Goal: Communication & Community: Answer question/provide support

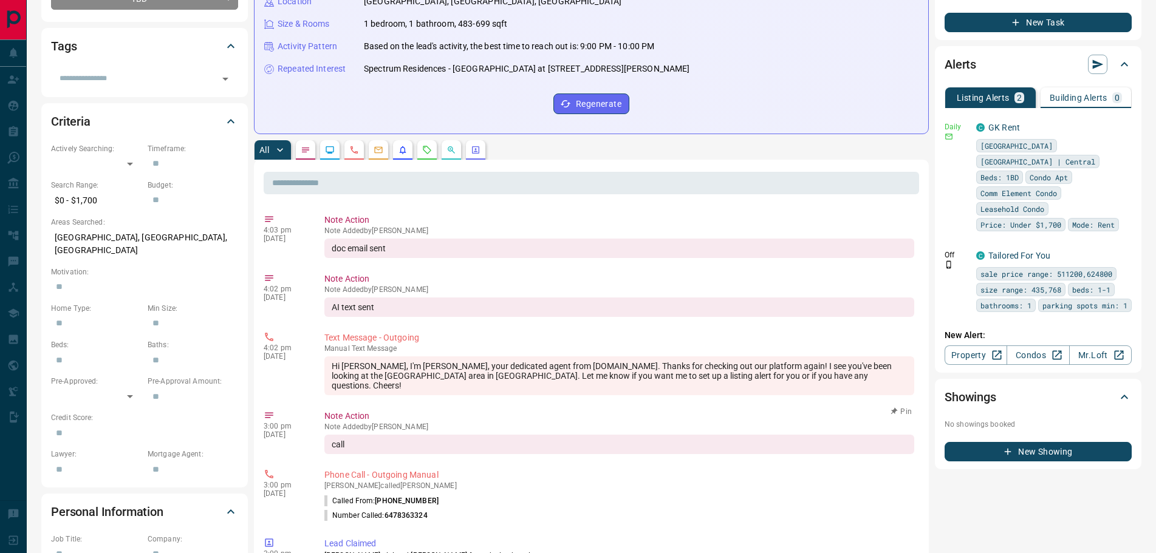
scroll to position [122, 0]
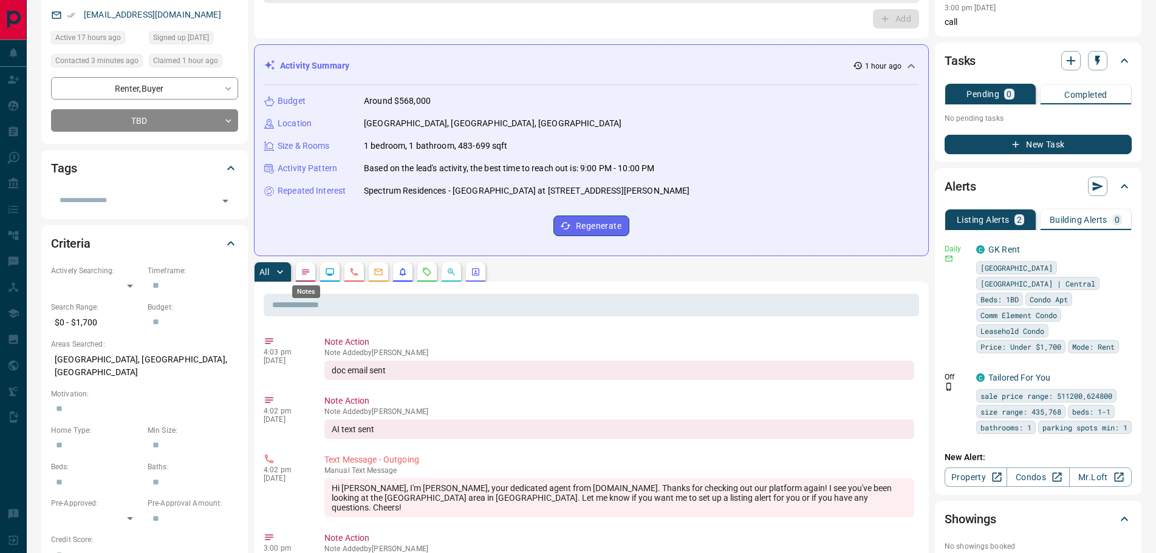
click at [304, 276] on icon "Notes" at bounding box center [306, 272] width 10 height 10
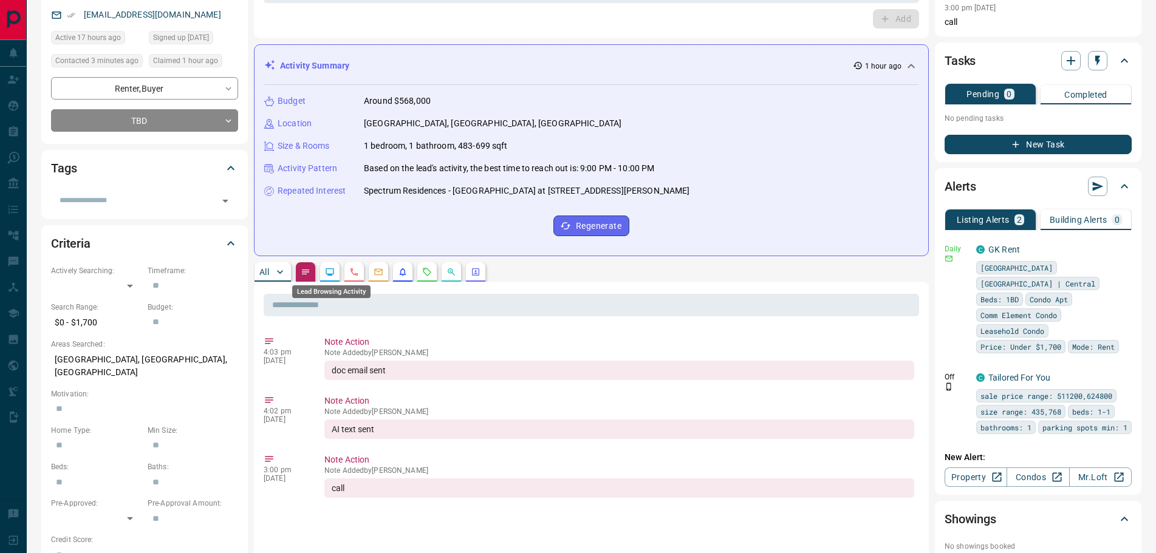
click at [327, 276] on icon "Lead Browsing Activity" at bounding box center [330, 272] width 10 height 10
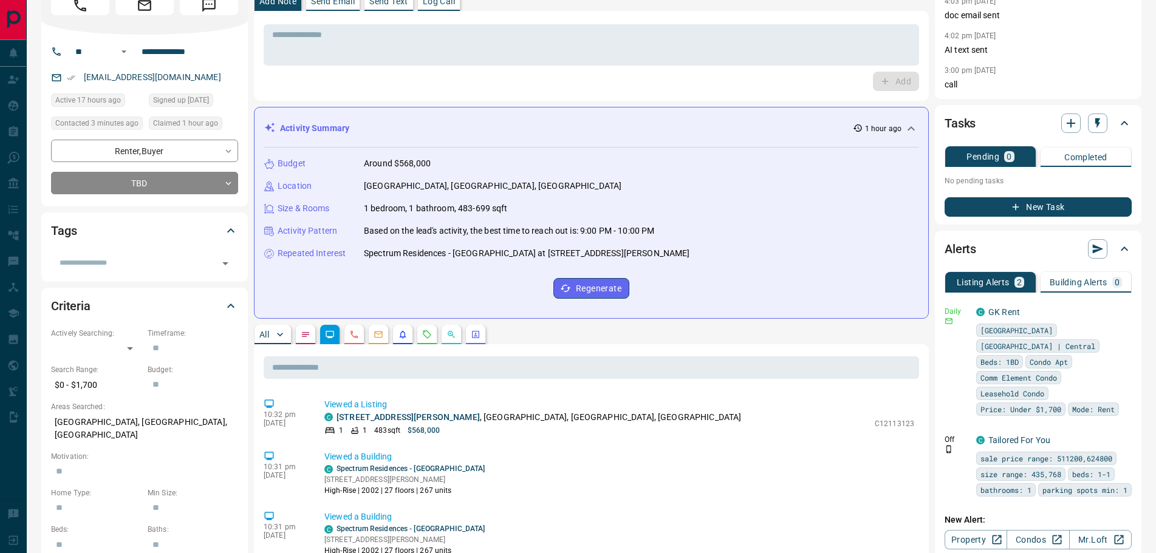
scroll to position [0, 0]
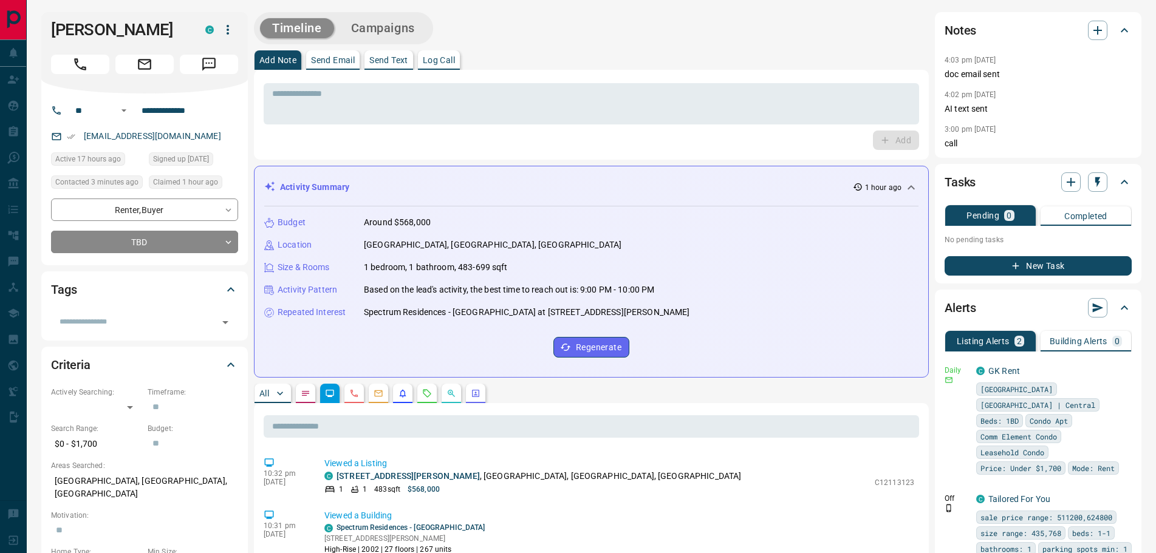
click at [209, 72] on icon "Message" at bounding box center [209, 65] width 16 height 16
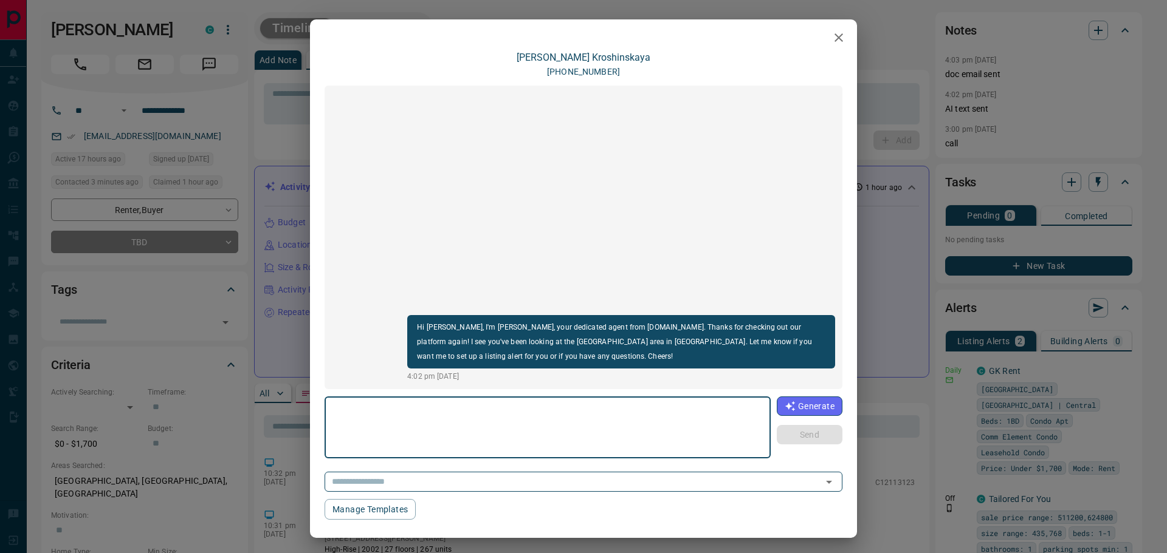
click at [352, 427] on textarea at bounding box center [547, 428] width 429 height 52
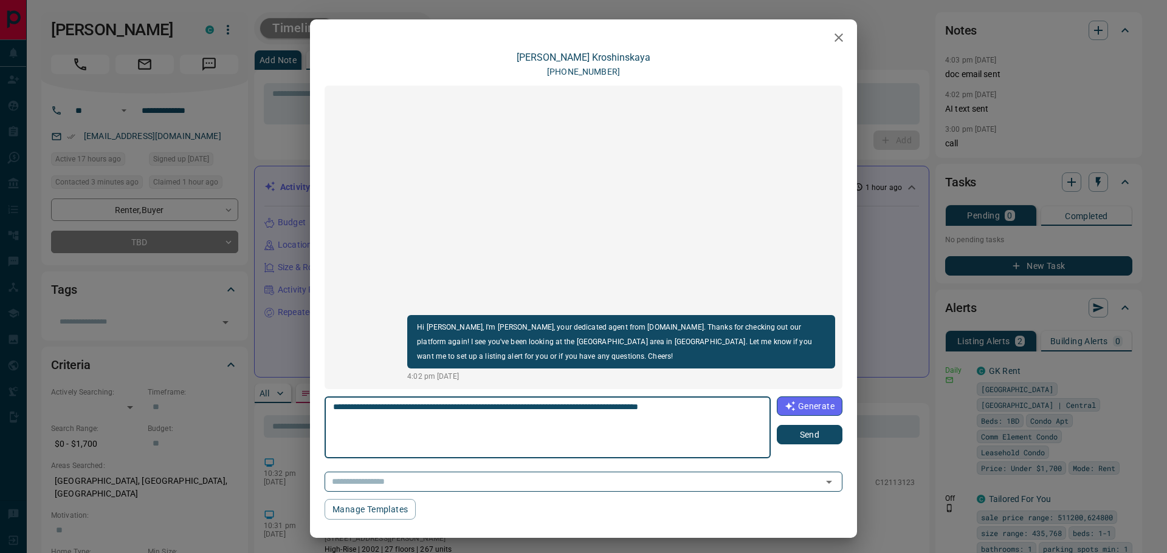
type textarea "**********"
click at [793, 434] on button "Send" at bounding box center [809, 434] width 66 height 19
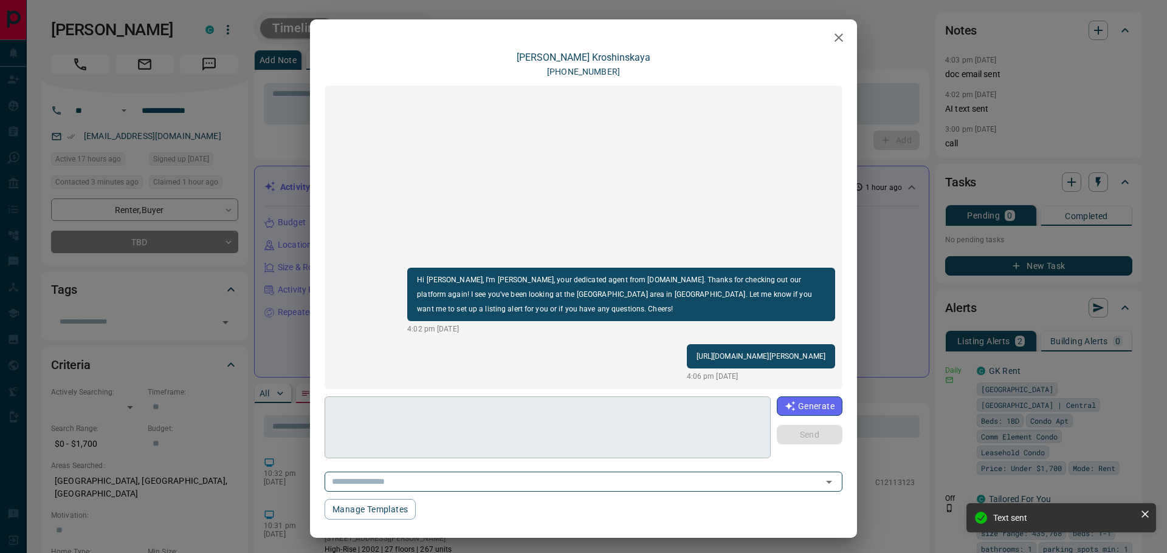
click at [429, 425] on textarea at bounding box center [547, 428] width 428 height 52
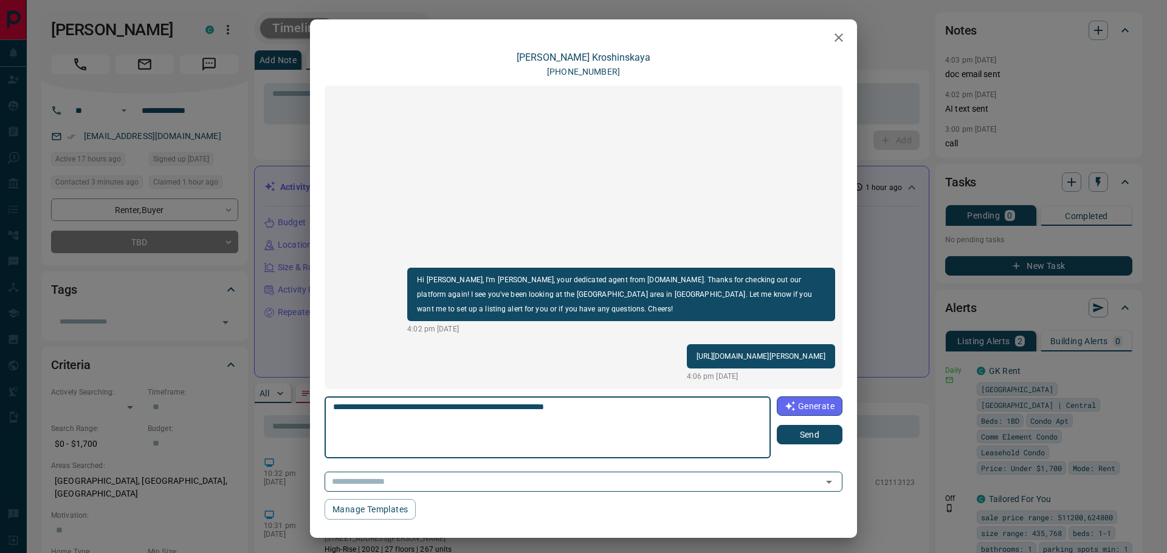
drag, startPoint x: 552, startPoint y: 409, endPoint x: 567, endPoint y: 416, distance: 16.6
click at [560, 430] on textarea "**********" at bounding box center [547, 428] width 428 height 52
click at [553, 408] on textarea "**********" at bounding box center [547, 428] width 428 height 52
type textarea "**********"
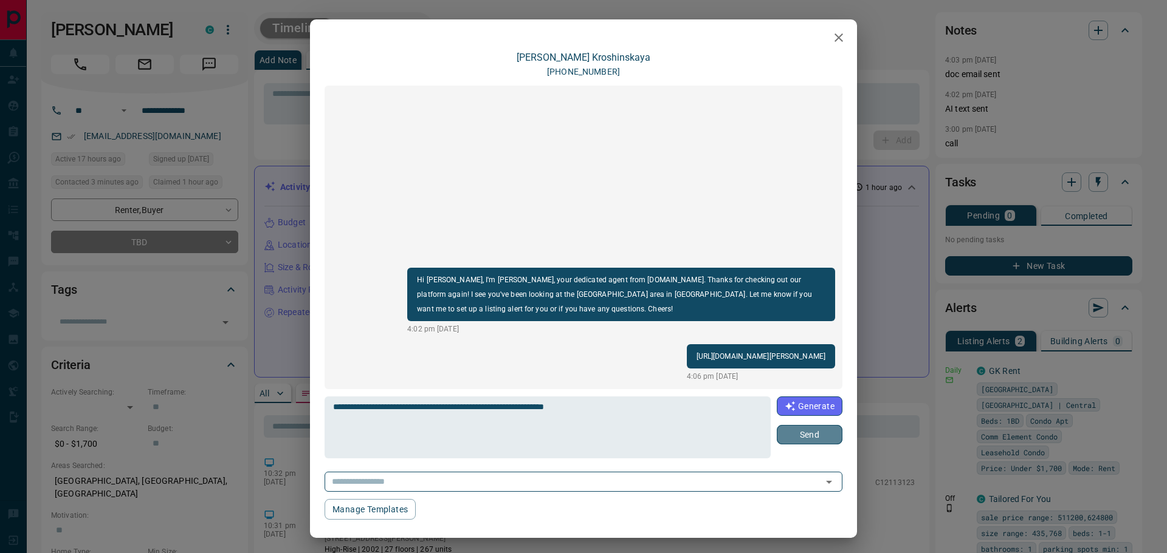
click at [795, 432] on button "Send" at bounding box center [809, 434] width 66 height 19
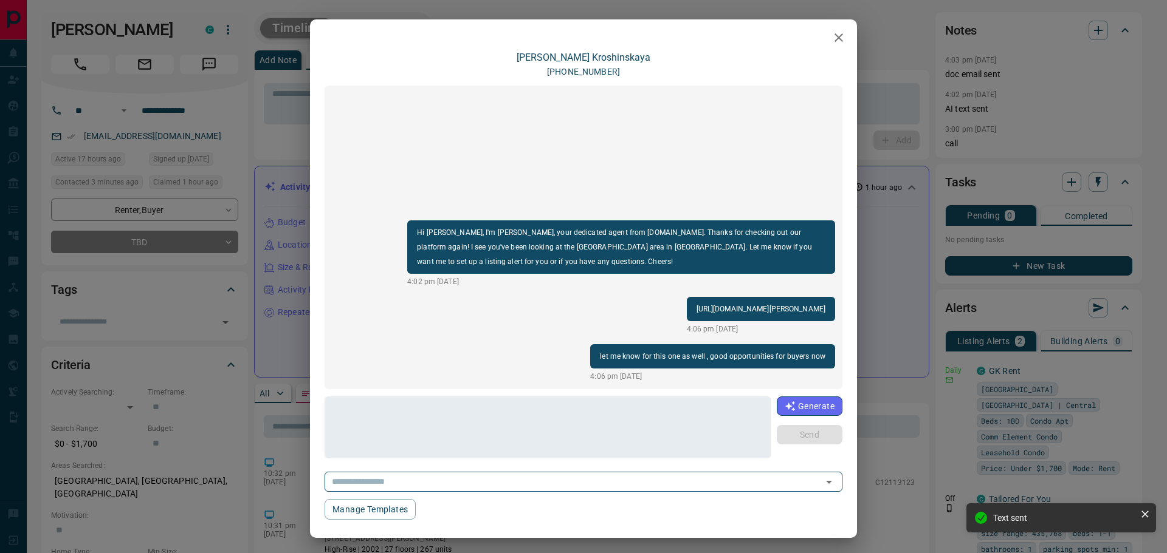
click at [836, 38] on icon "button" at bounding box center [838, 37] width 15 height 15
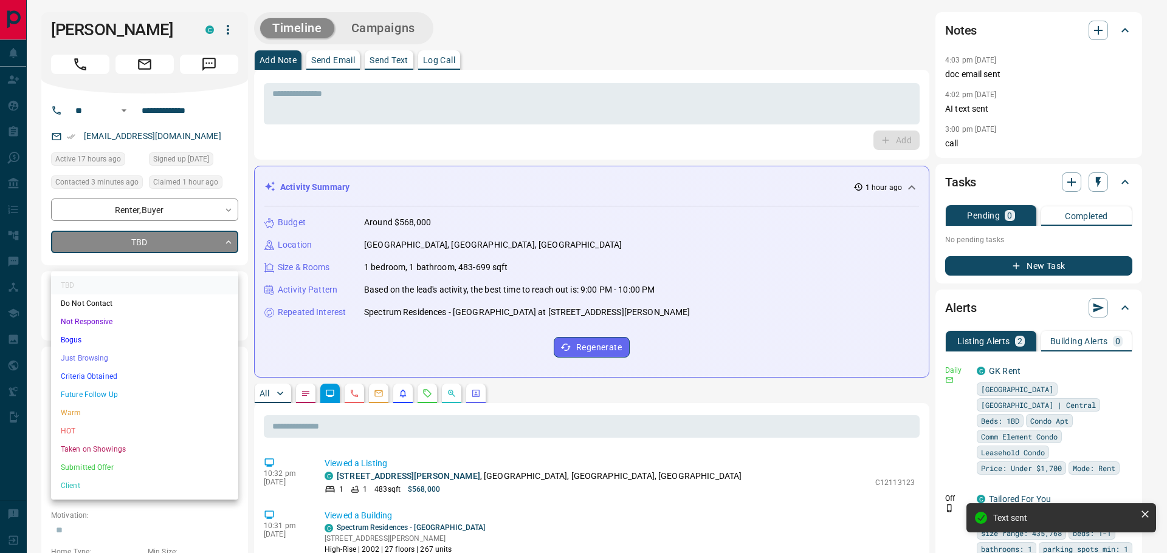
click at [90, 360] on li "Just Browsing" at bounding box center [144, 358] width 187 height 18
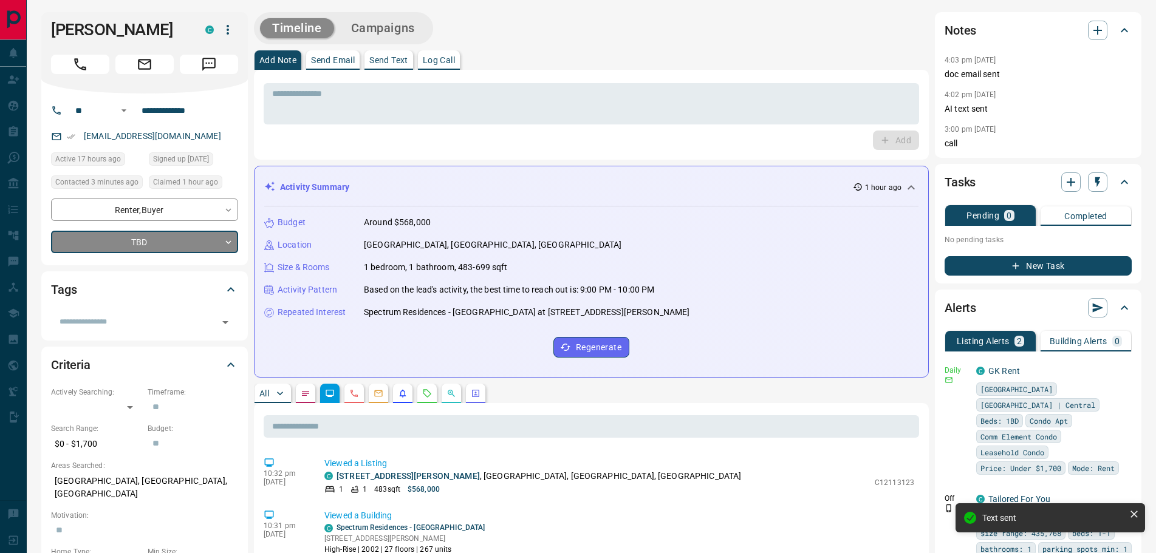
type input "*"
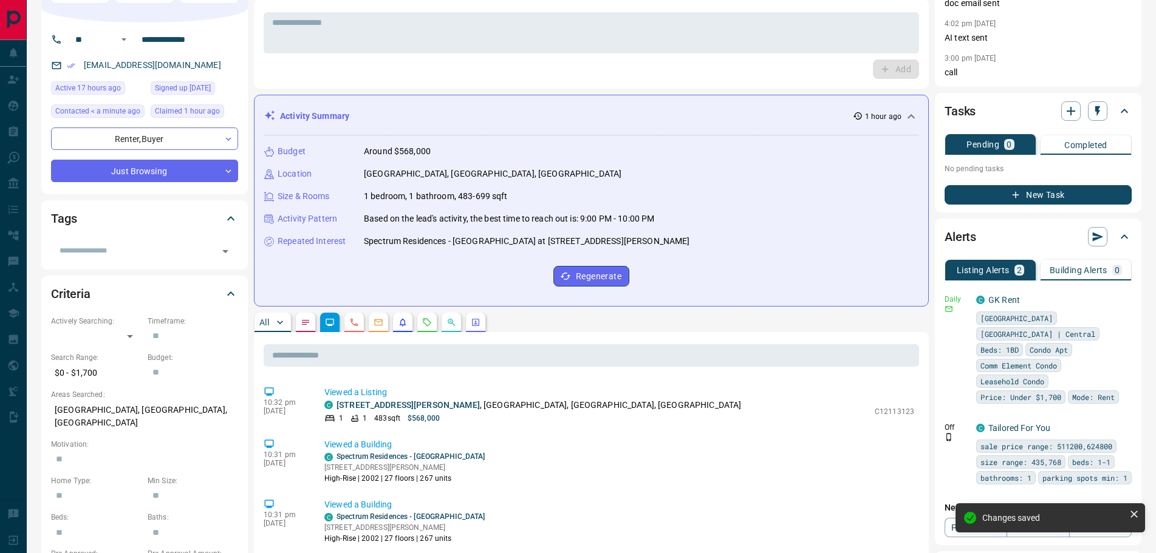
scroll to position [61, 0]
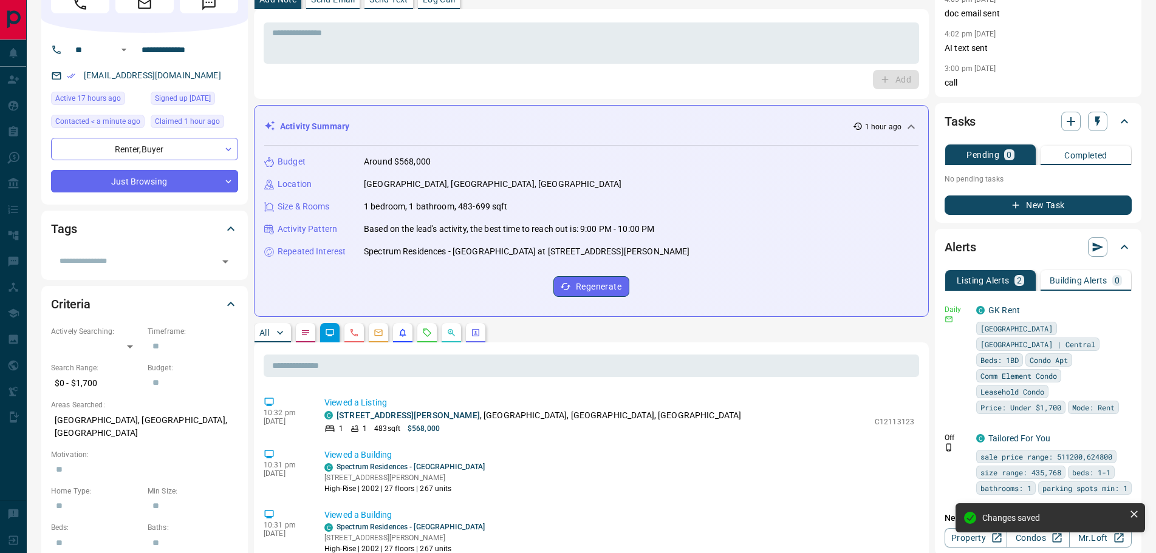
click at [307, 332] on icon "Notes" at bounding box center [306, 333] width 10 height 10
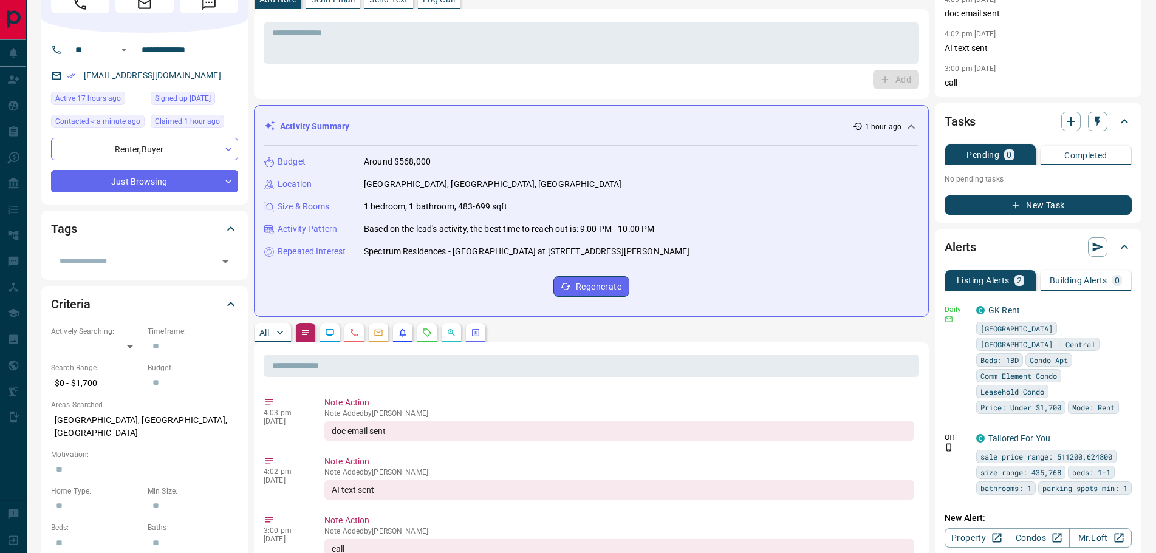
click at [264, 331] on p "All" at bounding box center [264, 333] width 10 height 9
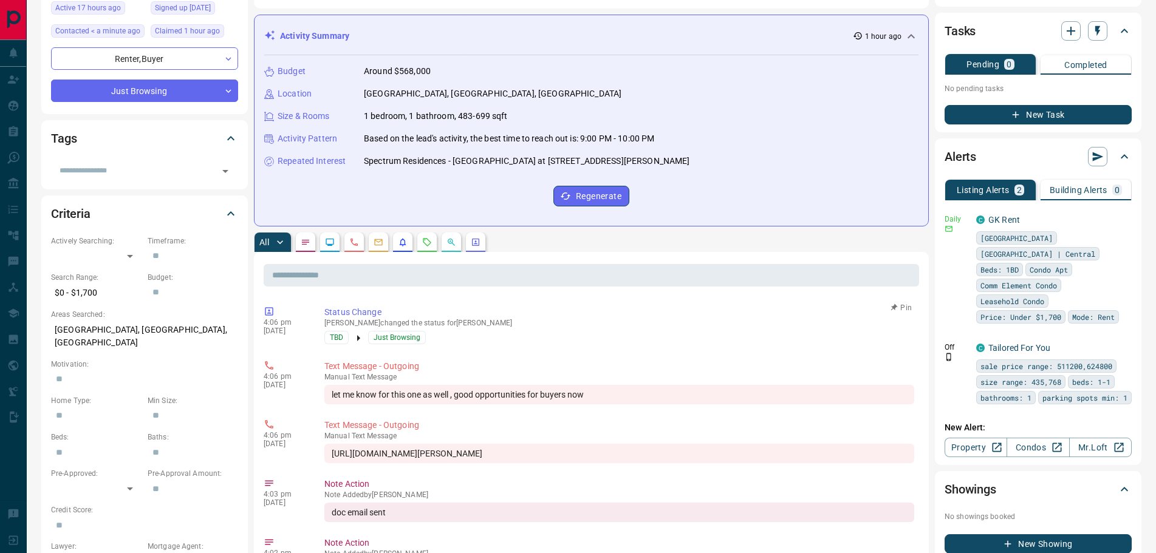
scroll to position [122, 0]
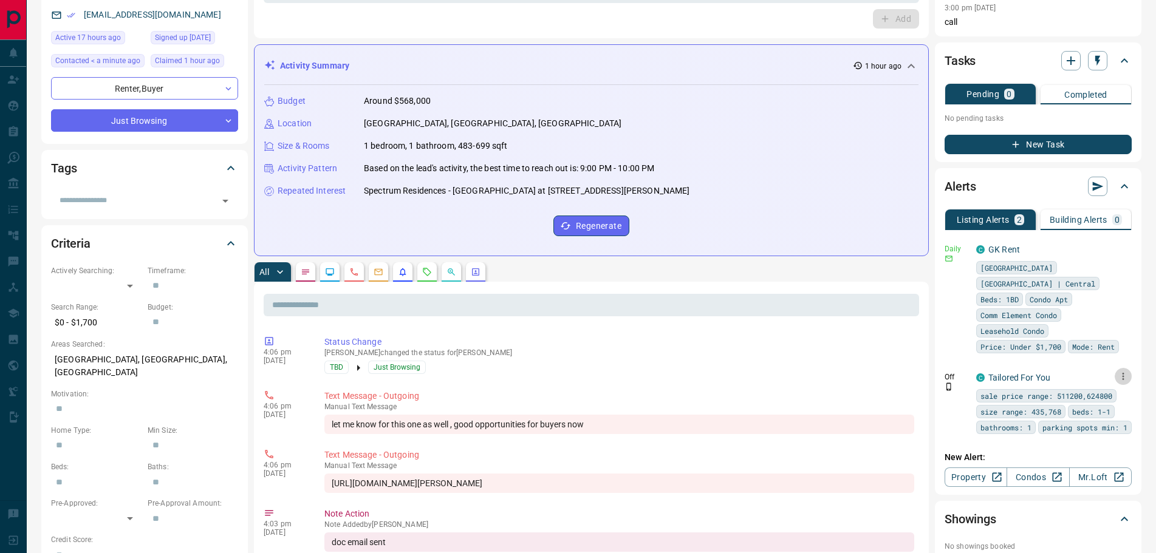
click at [1123, 373] on icon "button" at bounding box center [1124, 376] width 2 height 7
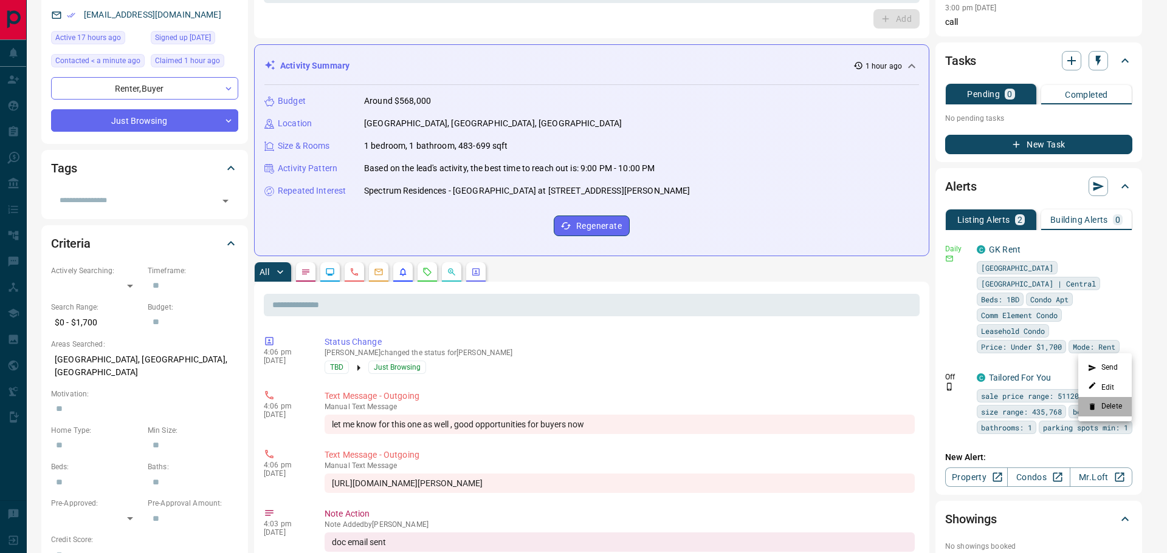
click at [1105, 409] on li "Delete" at bounding box center [1104, 406] width 53 height 19
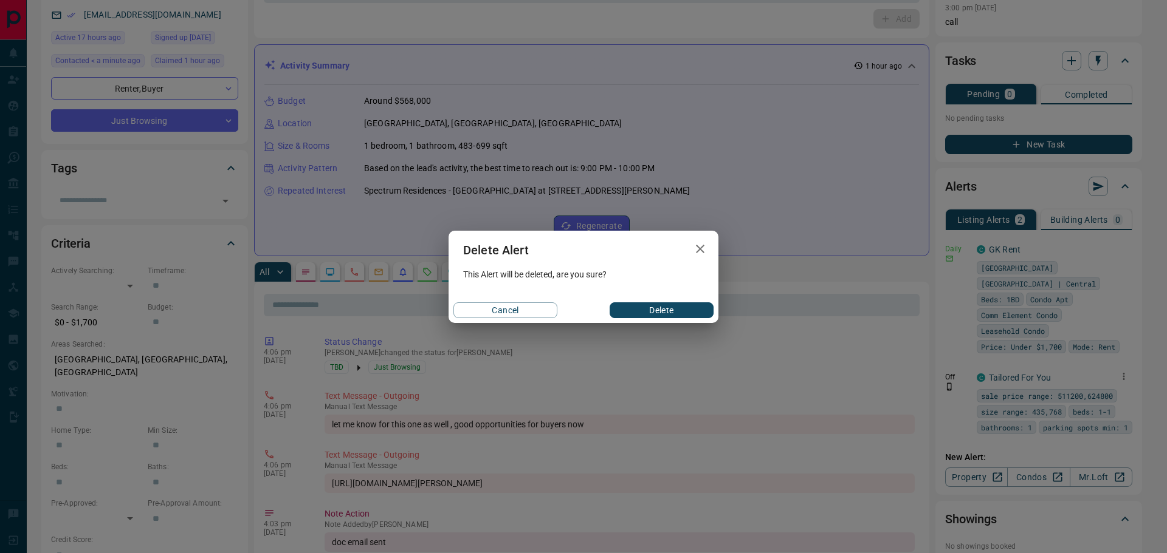
click at [668, 311] on button "Delete" at bounding box center [661, 311] width 104 height 16
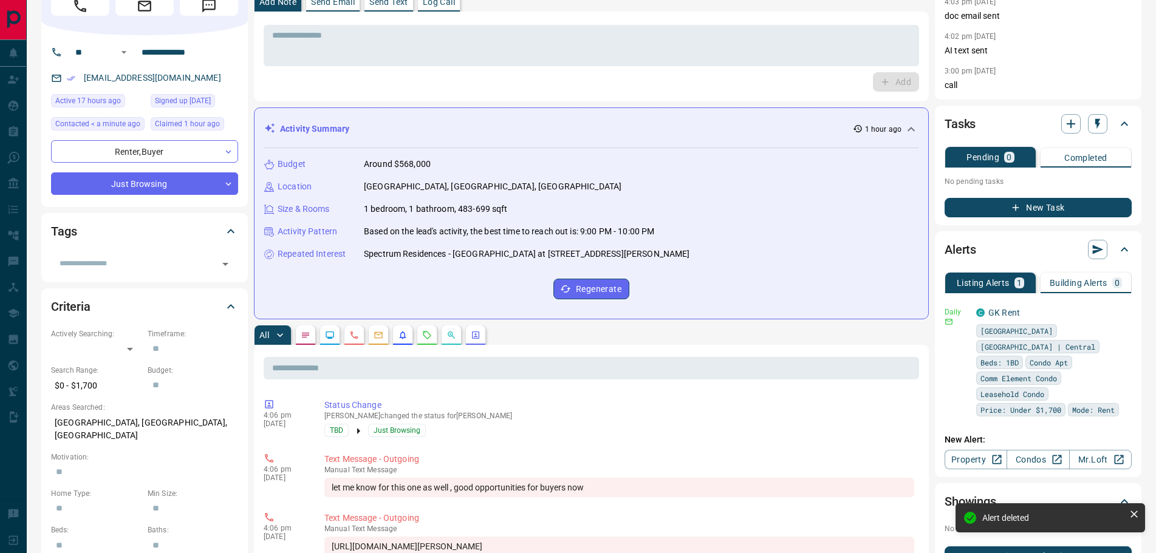
scroll to position [0, 0]
